Goal: Check status: Check status

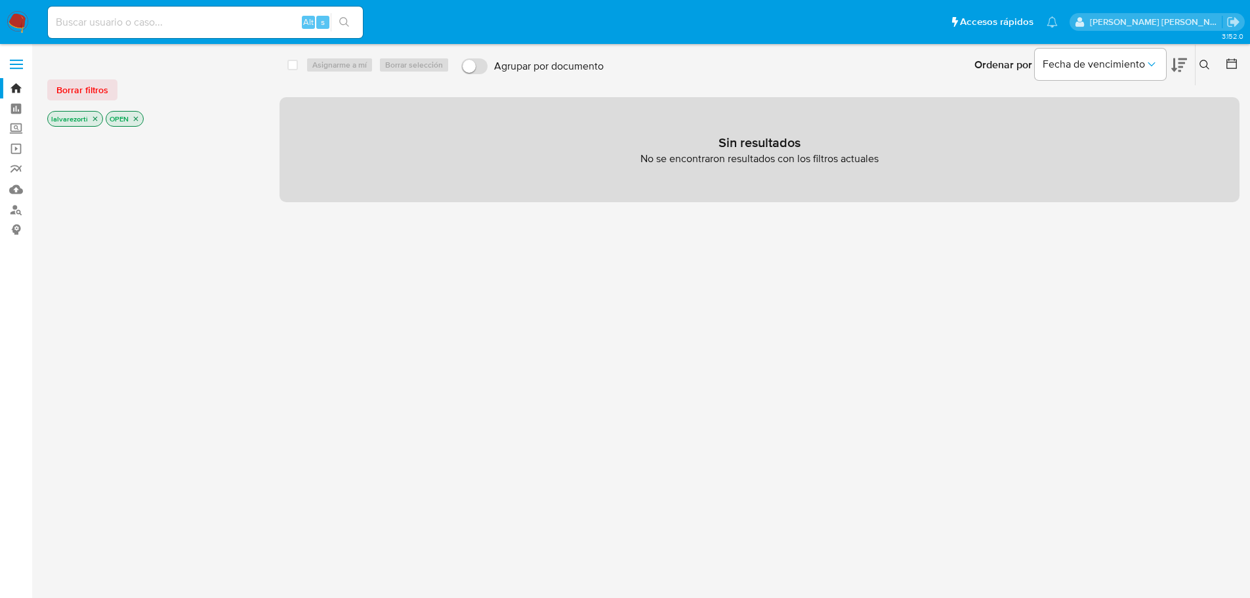
click at [94, 120] on icon "close-filter" at bounding box center [95, 119] width 8 height 8
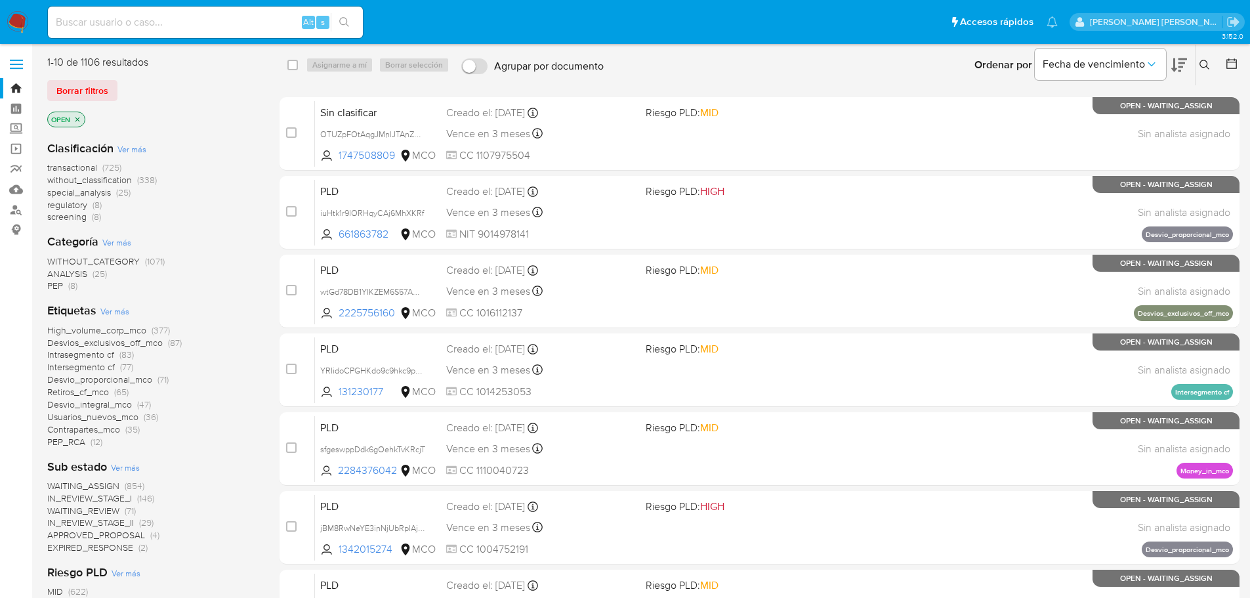
click at [79, 118] on icon "close-filter" at bounding box center [77, 119] width 8 height 8
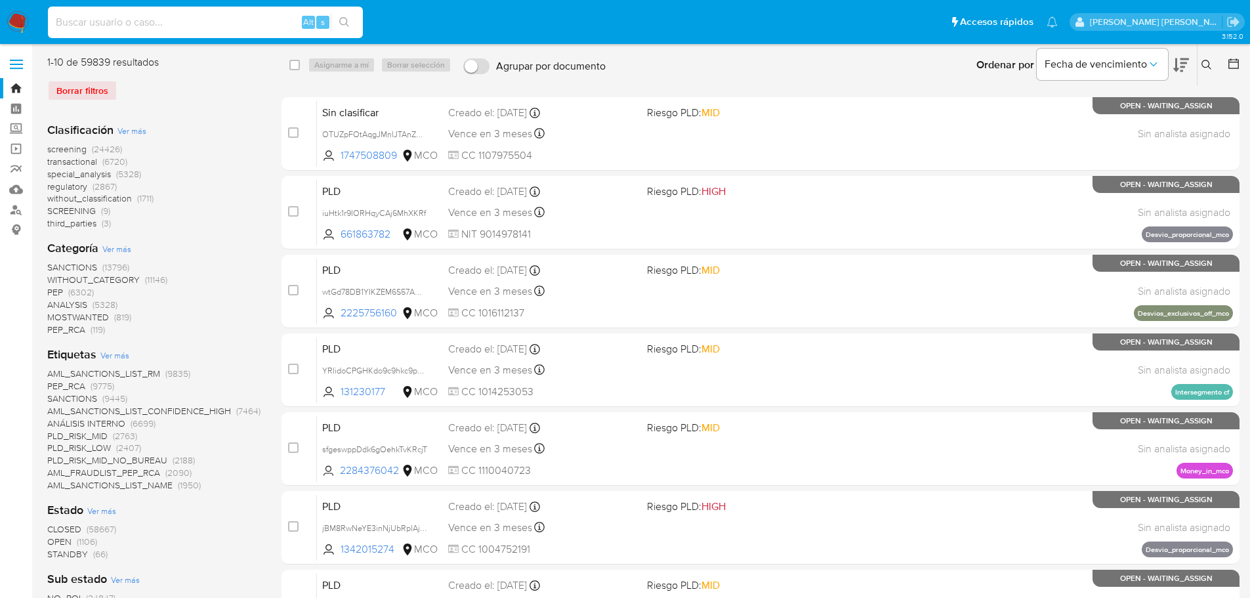
click at [194, 24] on input at bounding box center [205, 22] width 315 height 17
paste input "83777"
type input "83777"
click at [339, 22] on icon "search-icon" at bounding box center [344, 22] width 10 height 10
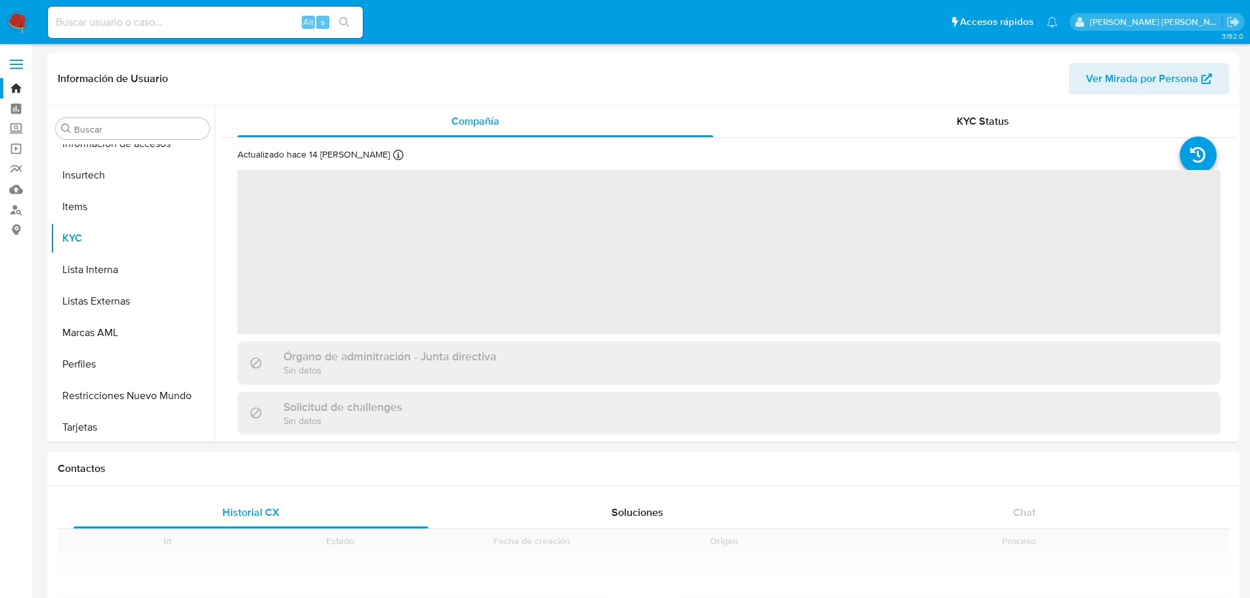
scroll to position [523, 0]
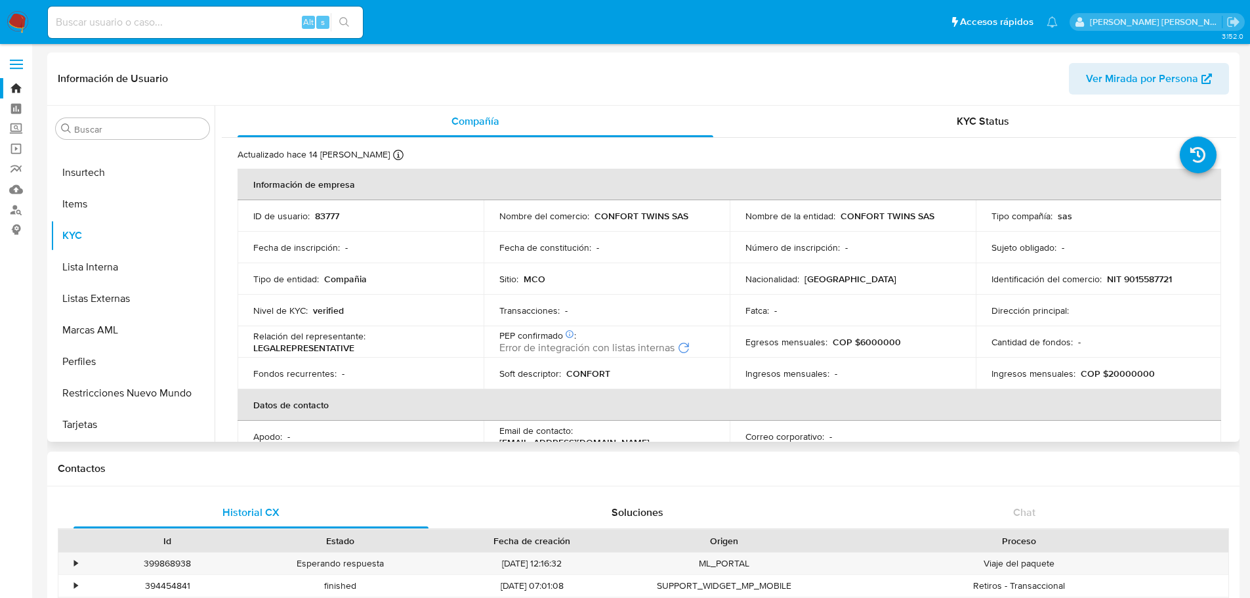
select select "10"
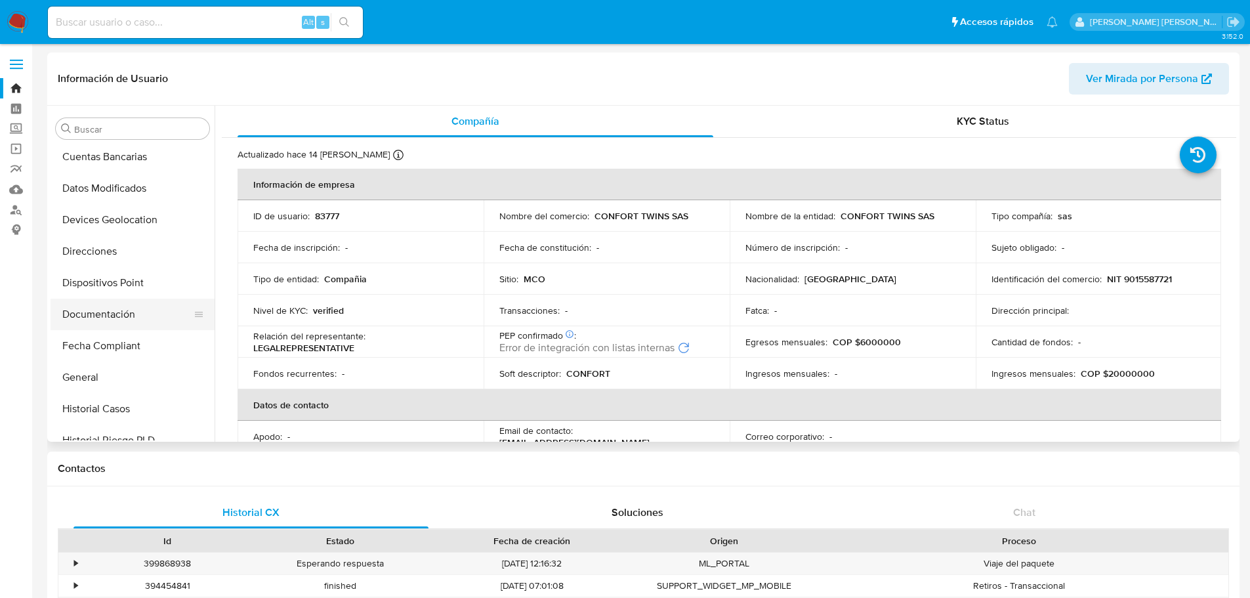
click at [141, 306] on button "Documentación" at bounding box center [128, 313] width 154 height 31
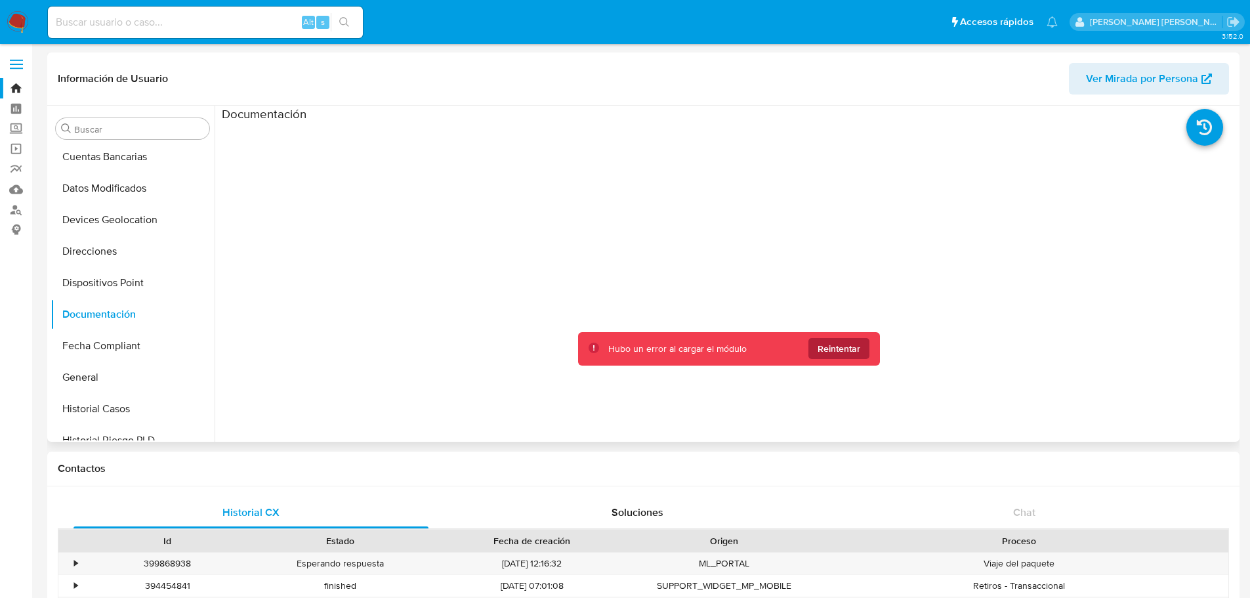
click at [843, 345] on span "Reintentar" at bounding box center [838, 348] width 43 height 21
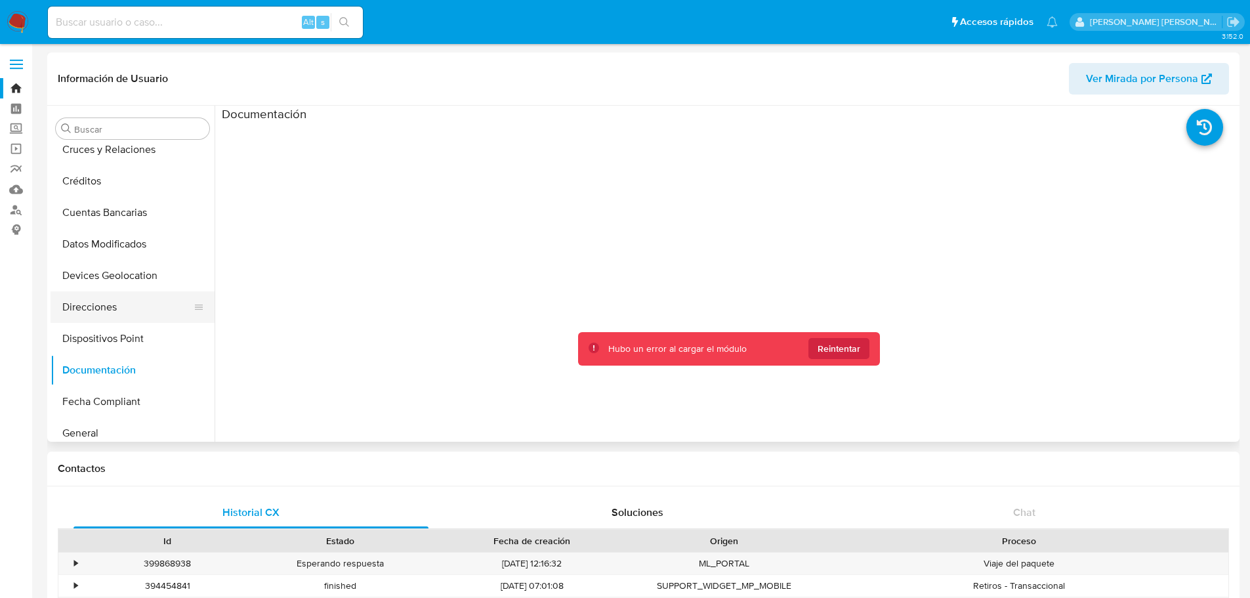
scroll to position [0, 0]
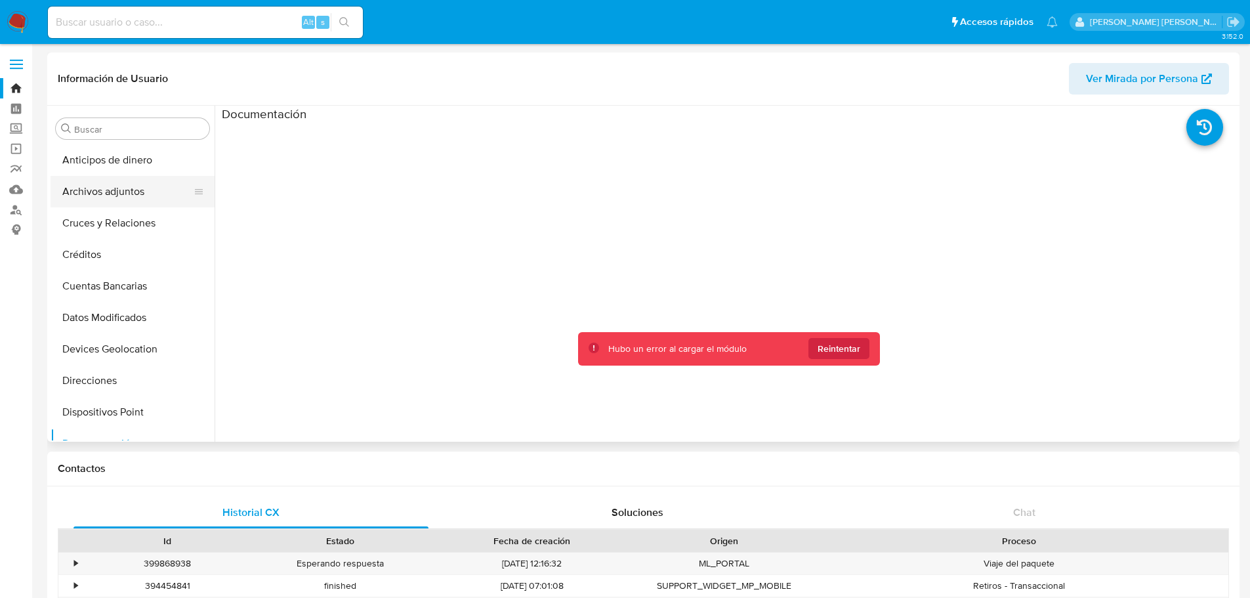
click at [134, 192] on button "Archivos adjuntos" at bounding box center [128, 191] width 154 height 31
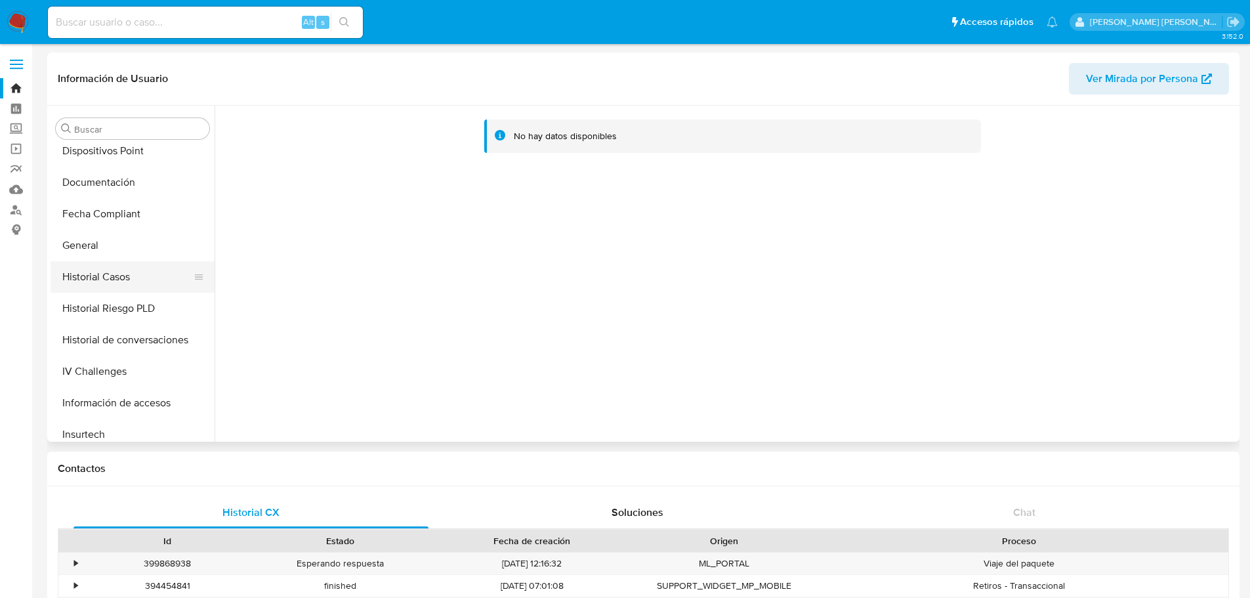
scroll to position [262, 0]
click at [93, 368] on button "IV Challenges" at bounding box center [128, 369] width 154 height 31
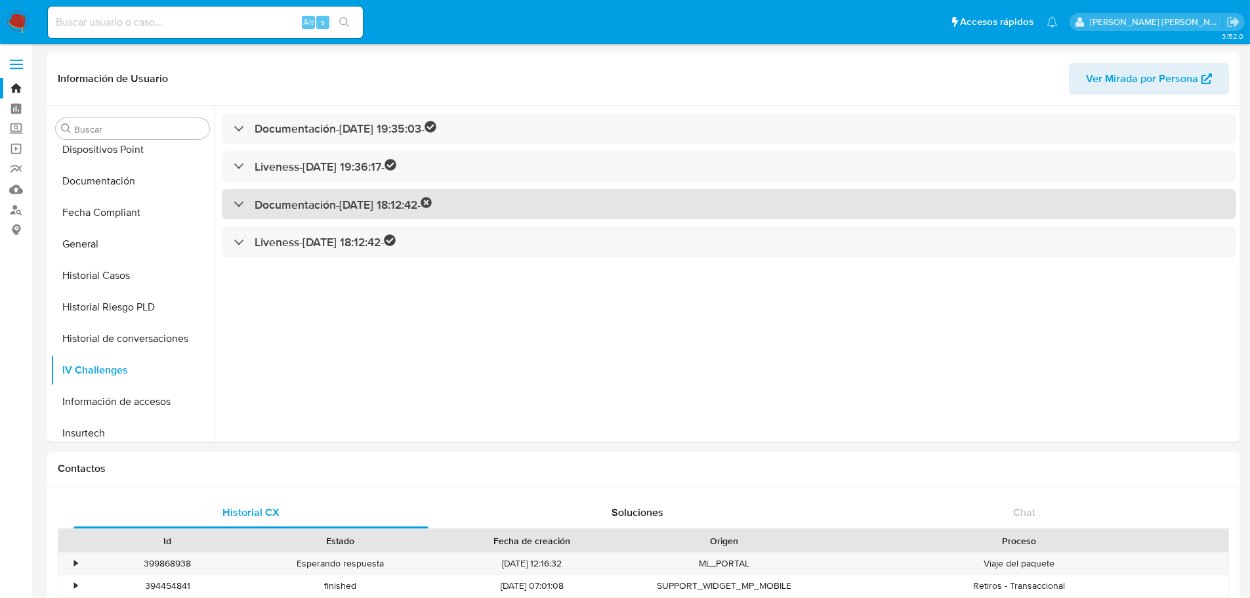
click at [305, 199] on h3 "Documentación - [DATE] 18:12:42 -" at bounding box center [344, 204] width 178 height 15
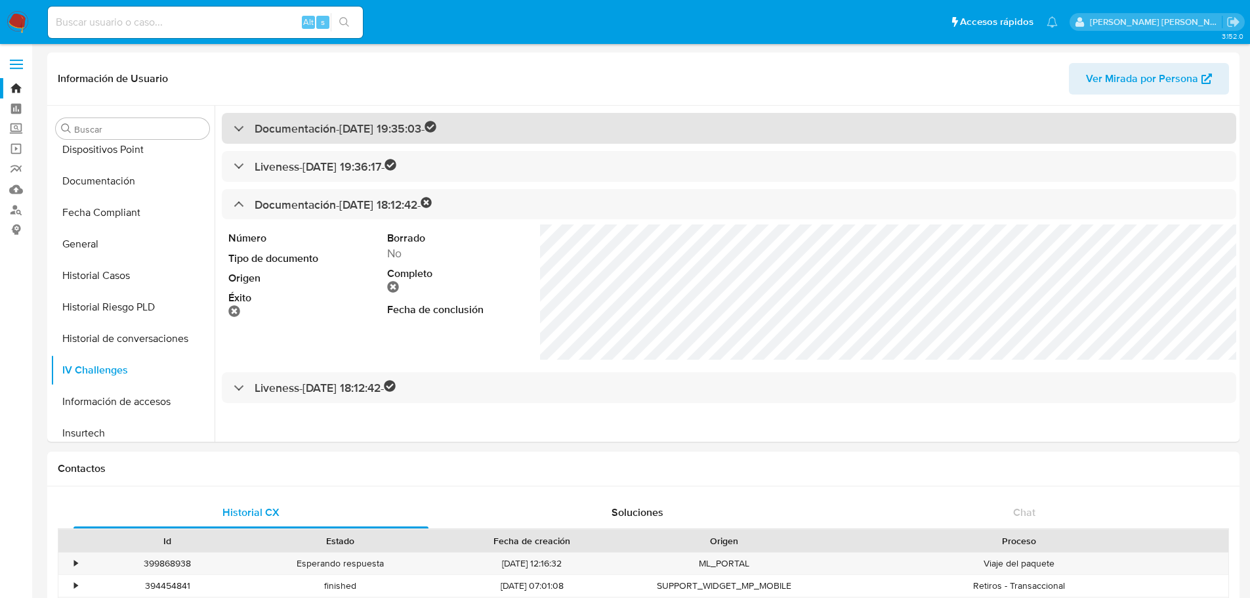
click at [308, 131] on h3 "Documentación - [DATE] 19:35:03 -" at bounding box center [346, 128] width 182 height 15
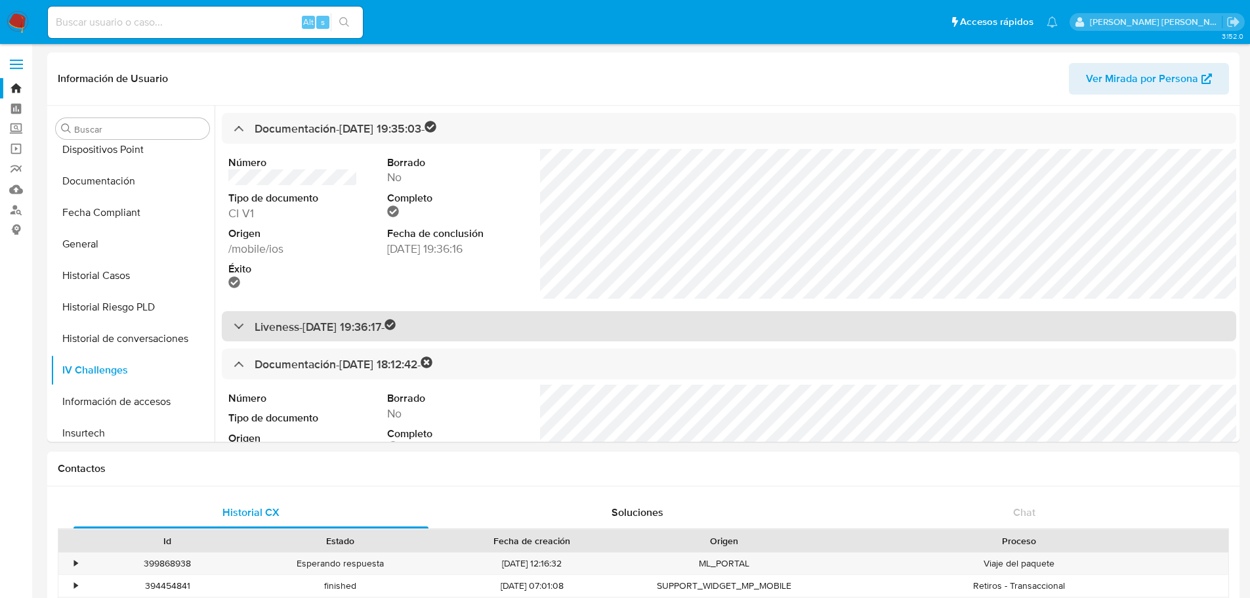
click at [311, 325] on h3 "Liveness - [DATE] 19:36:17 -" at bounding box center [326, 326] width 142 height 15
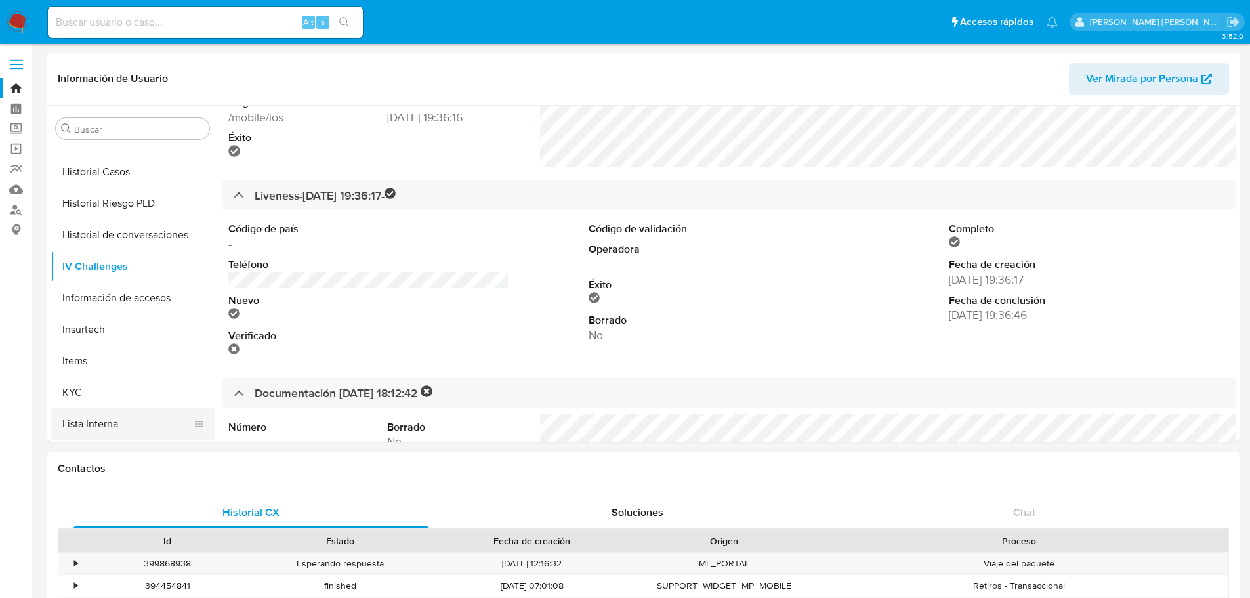
scroll to position [523, 0]
click at [113, 234] on button "KYC" at bounding box center [128, 235] width 154 height 31
